Goal: Use online tool/utility: Utilize a website feature to perform a specific function

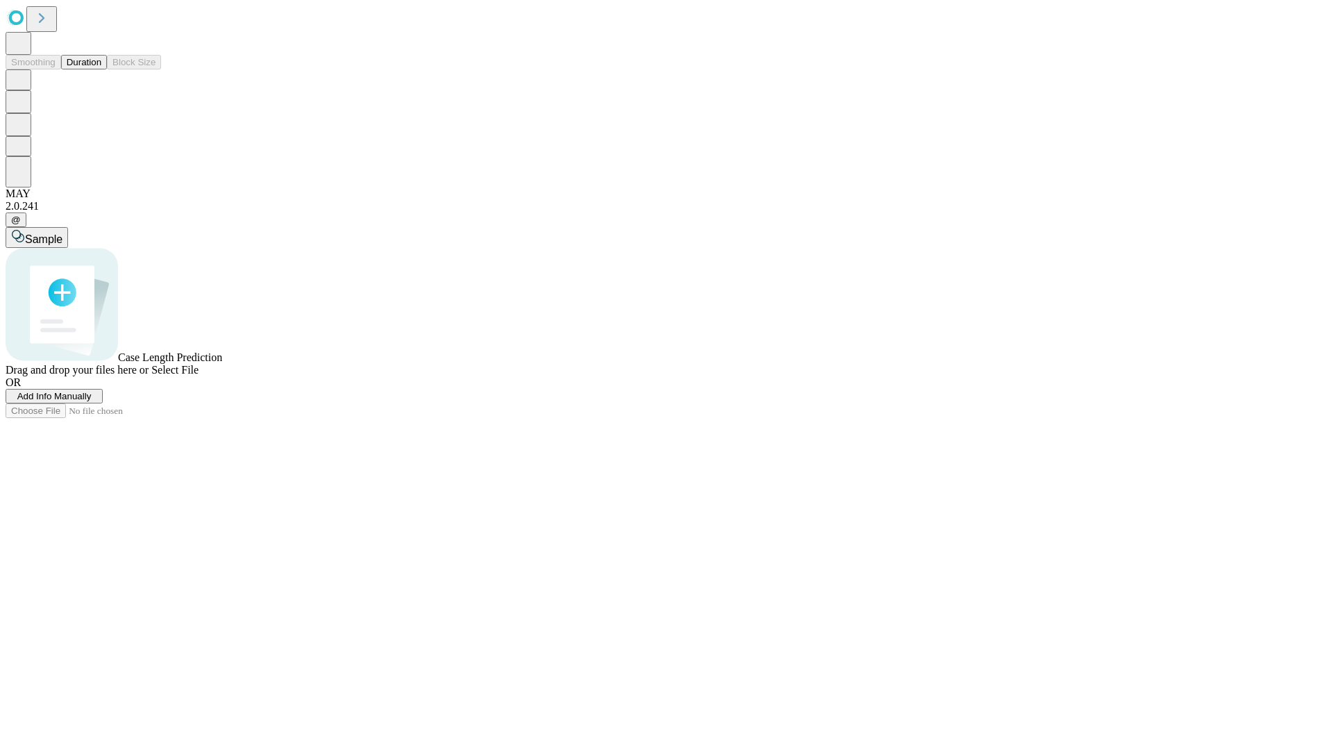
click at [101, 69] on button "Duration" at bounding box center [84, 62] width 46 height 15
click at [92, 401] on span "Add Info Manually" at bounding box center [54, 396] width 74 height 10
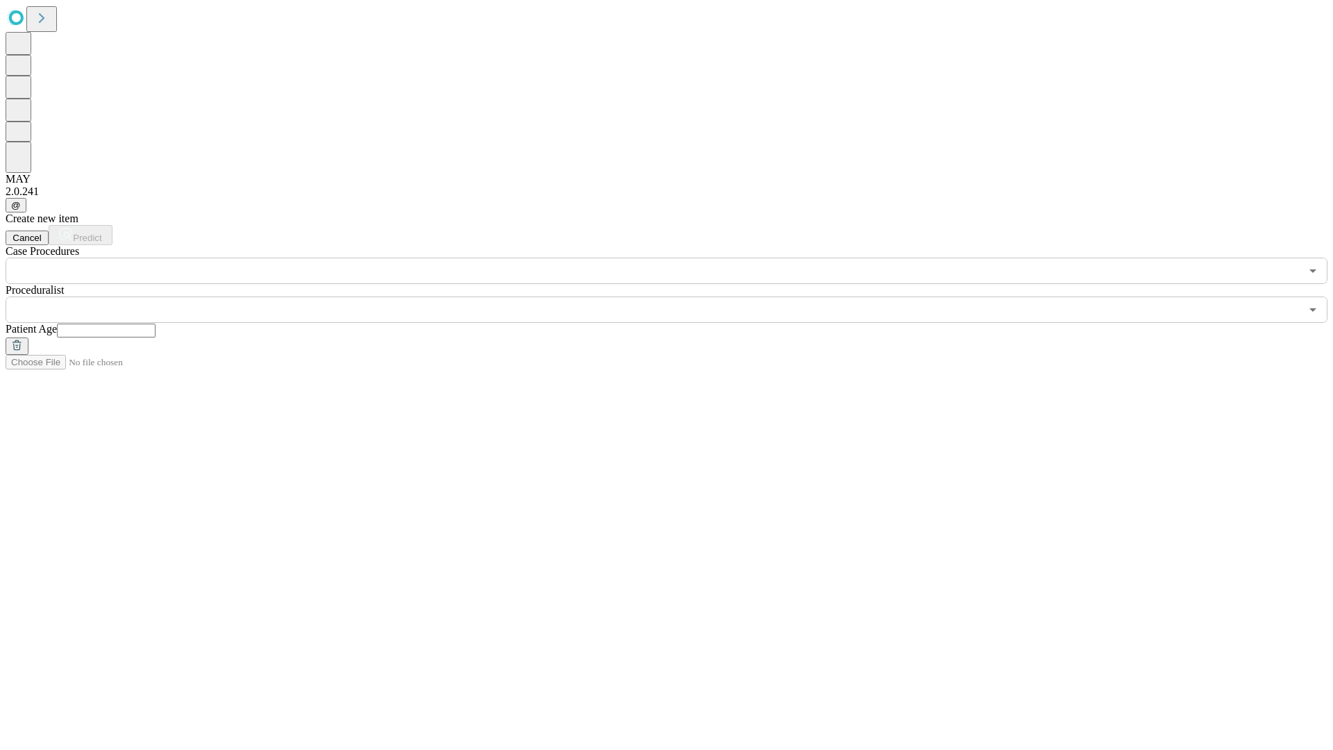
click at [155, 323] on input "text" at bounding box center [106, 330] width 99 height 14
type input "**"
click at [676, 296] on input "text" at bounding box center [653, 309] width 1294 height 26
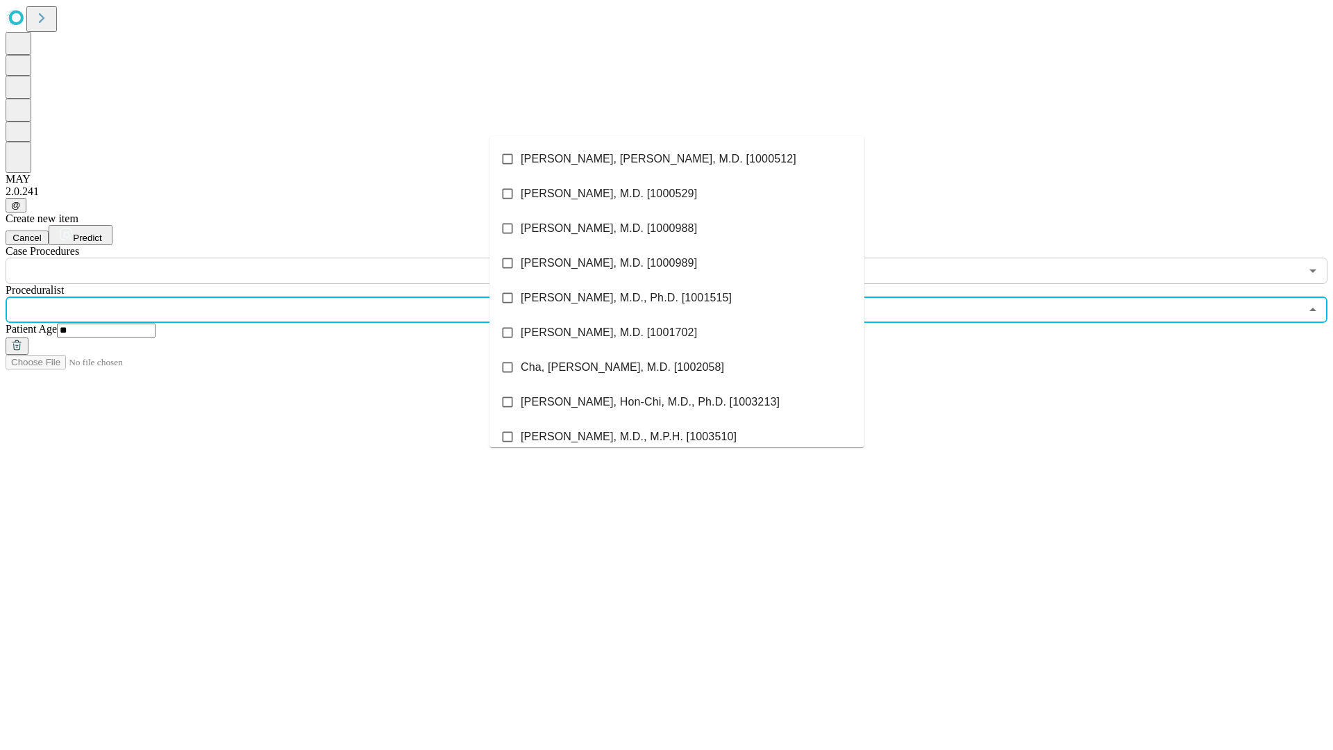
click at [677, 159] on li "[PERSON_NAME], [PERSON_NAME], M.D. [1000512]" at bounding box center [676, 159] width 375 height 35
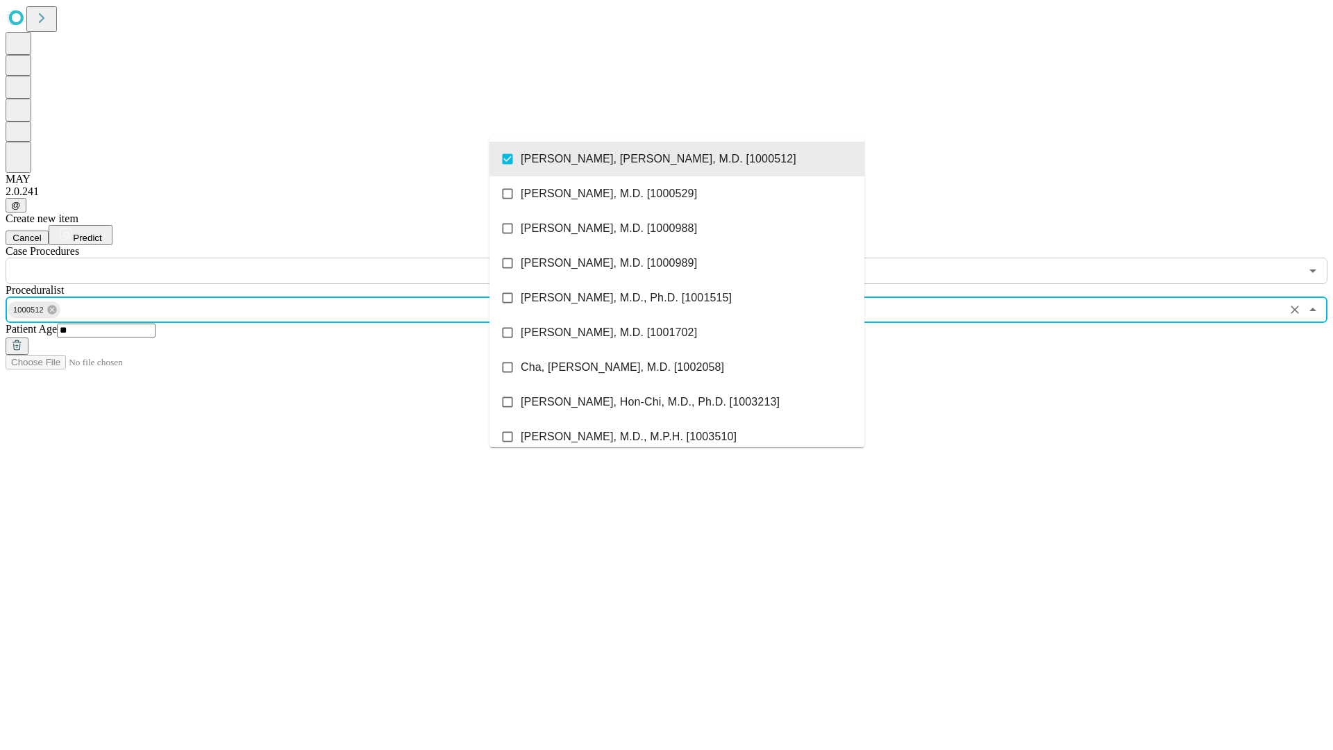
click at [292, 258] on input "text" at bounding box center [653, 271] width 1294 height 26
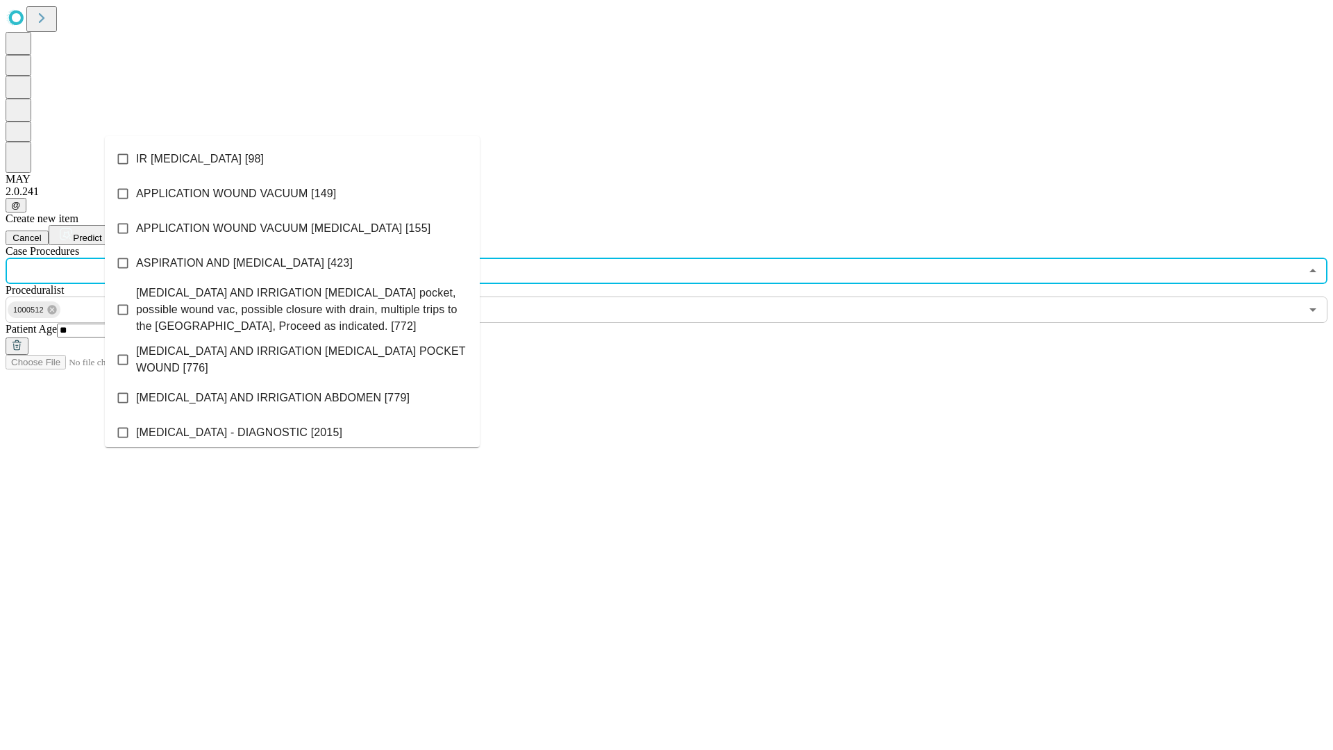
click at [292, 159] on li "IR [MEDICAL_DATA] [98]" at bounding box center [292, 159] width 375 height 35
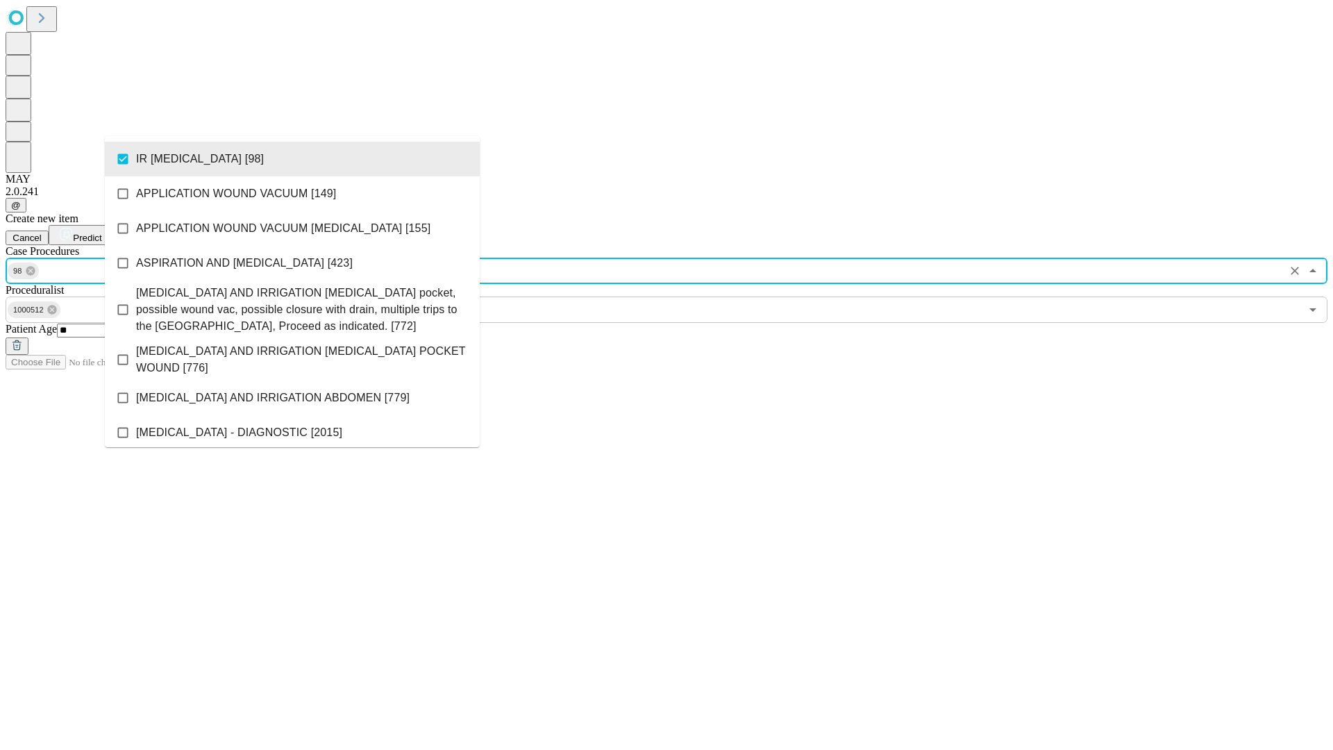
click at [101, 233] on span "Predict" at bounding box center [87, 238] width 28 height 10
